Goal: Navigation & Orientation: Find specific page/section

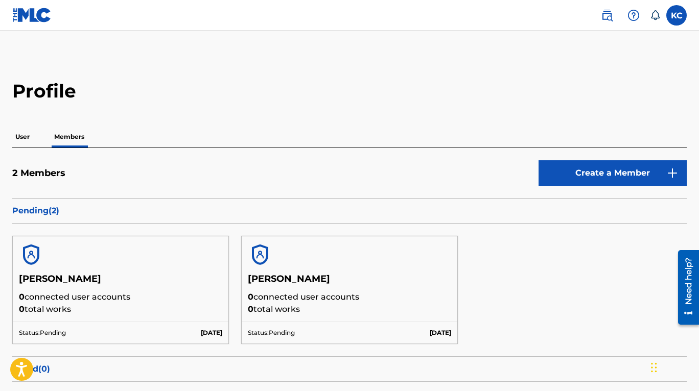
click at [26, 137] on p "User" at bounding box center [22, 136] width 20 height 21
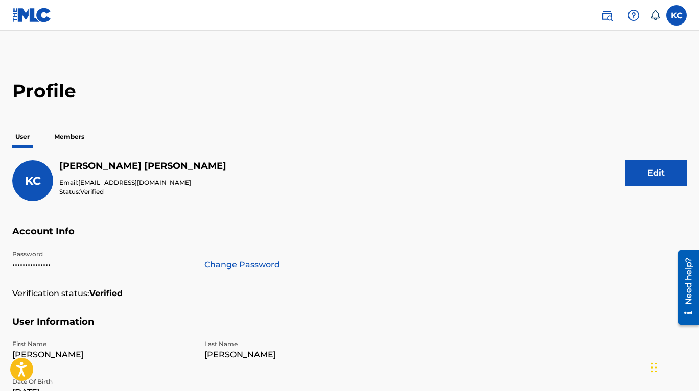
click at [84, 137] on p "Members" at bounding box center [69, 136] width 36 height 21
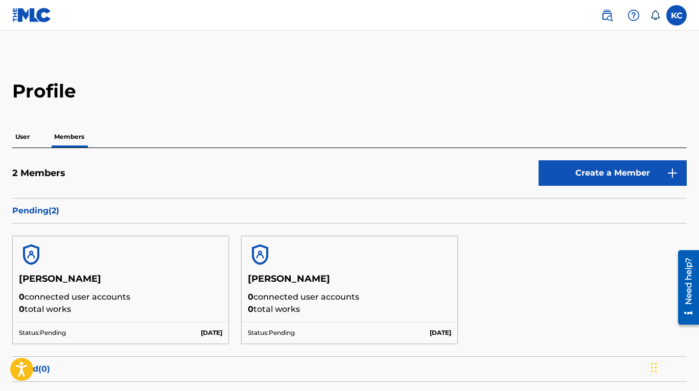
click at [653, 15] on icon at bounding box center [655, 15] width 10 height 10
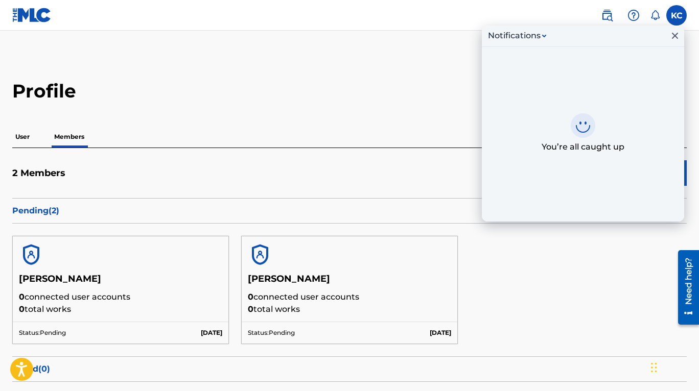
click at [653, 15] on icon at bounding box center [655, 15] width 10 height 10
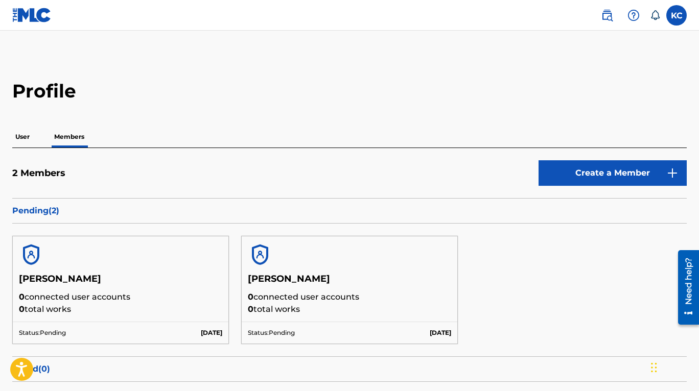
click at [635, 14] on img at bounding box center [633, 15] width 12 height 12
click at [612, 14] on img at bounding box center [607, 15] width 12 height 12
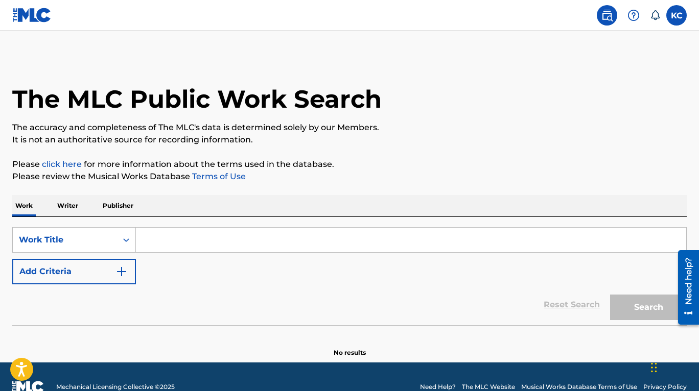
click at [23, 16] on img at bounding box center [31, 15] width 39 height 15
